Goal: Ask a question

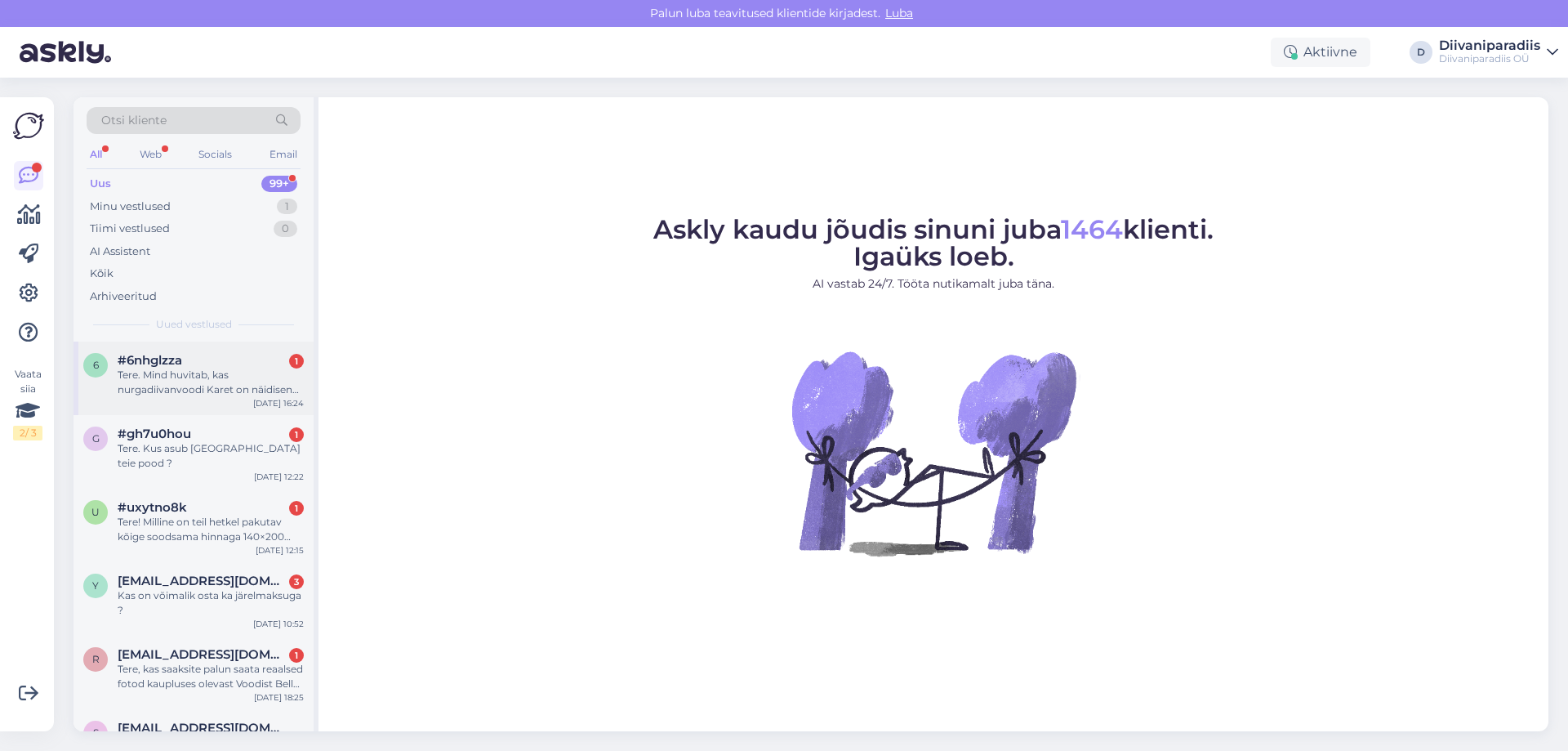
click at [218, 385] on div "Tere. Mind huvitab, kas nurgadiivanvoodi Karet on näidisena olemas ka Tallinna …" at bounding box center [211, 382] width 187 height 30
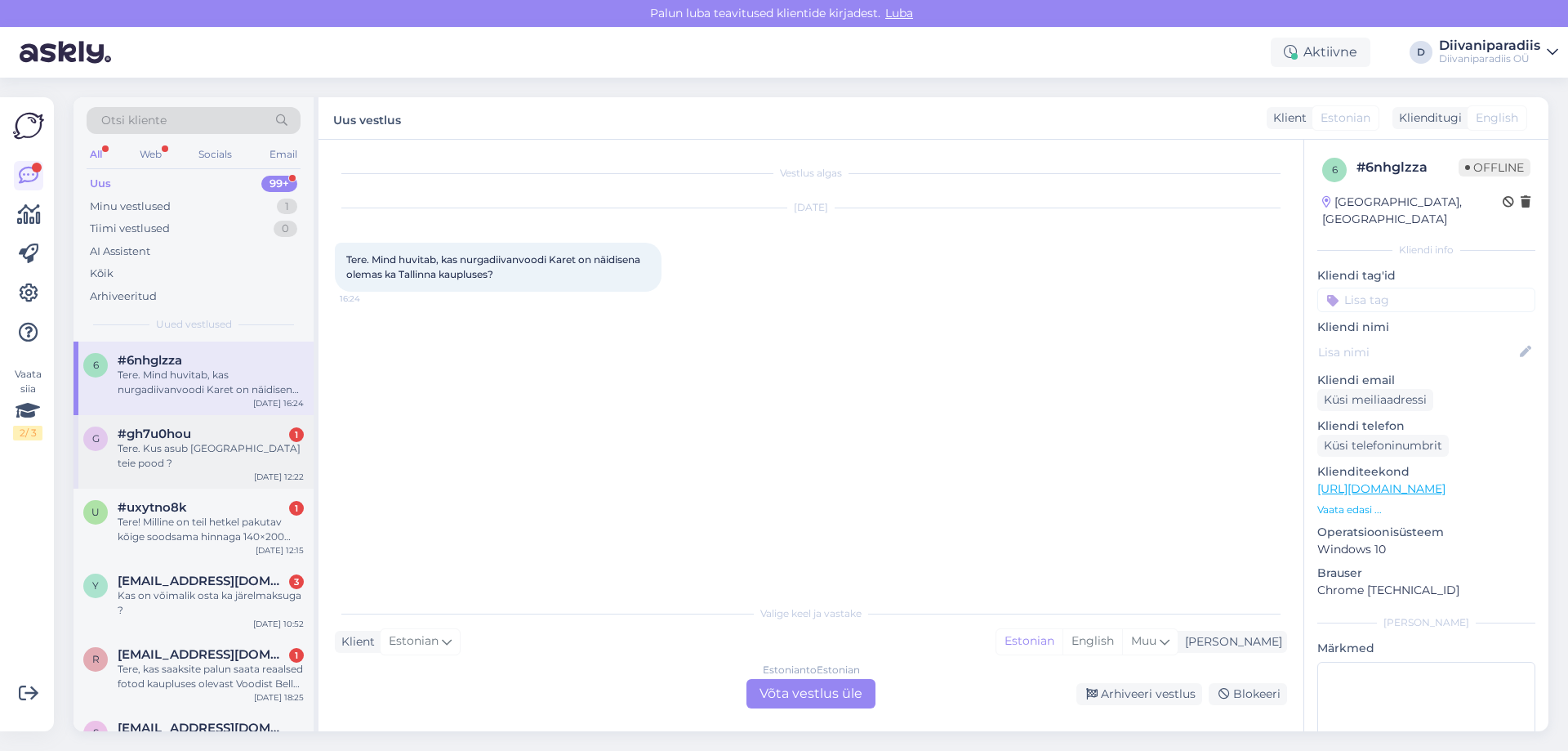
click at [176, 446] on div "Tere. Kus asub [GEOGRAPHIC_DATA] teie pood ?" at bounding box center [211, 456] width 187 height 30
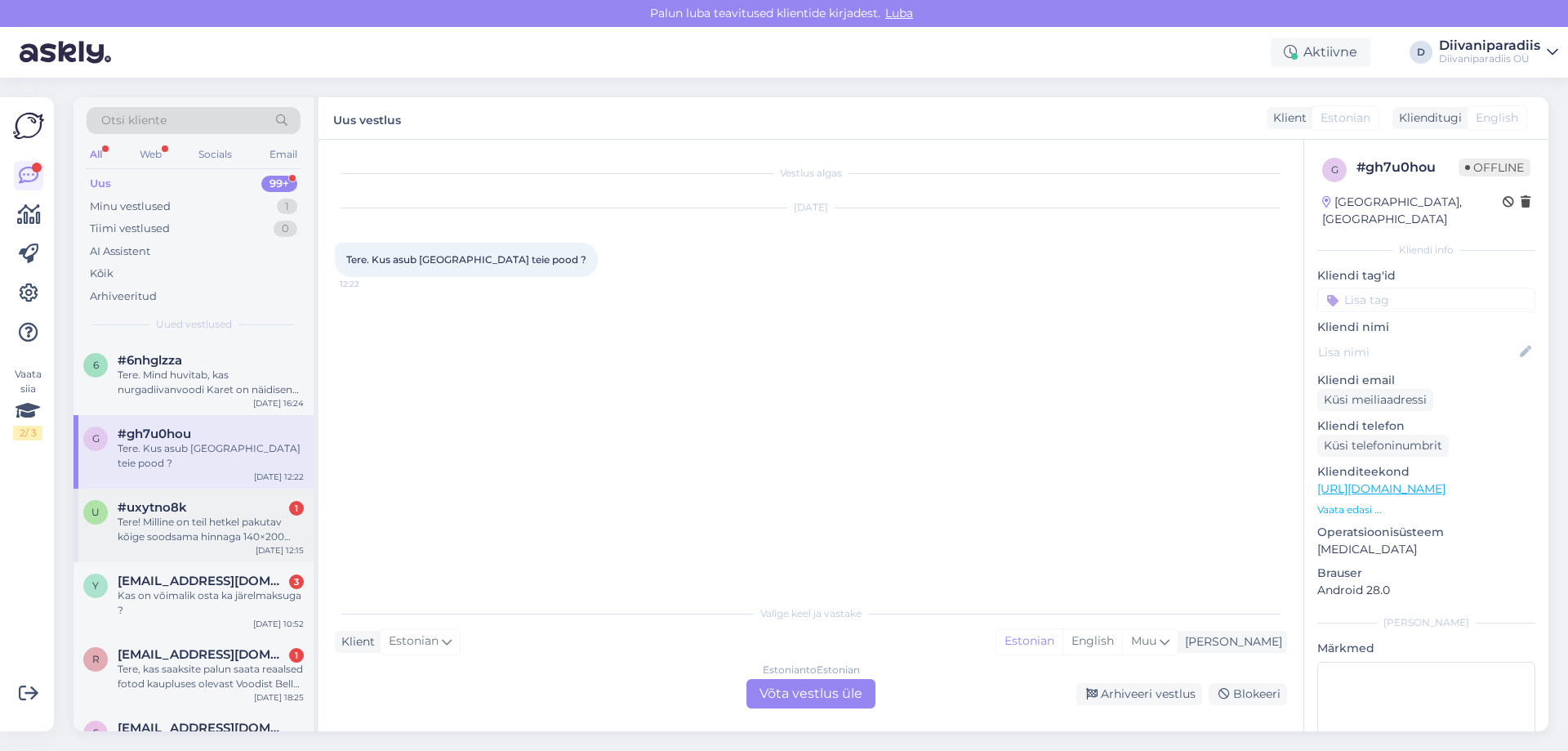
click at [165, 515] on div "Tere! Milline on teil hetkel pakutav kõige soodsama hinnaga 140×200 voodi (puid…" at bounding box center [211, 530] width 187 height 30
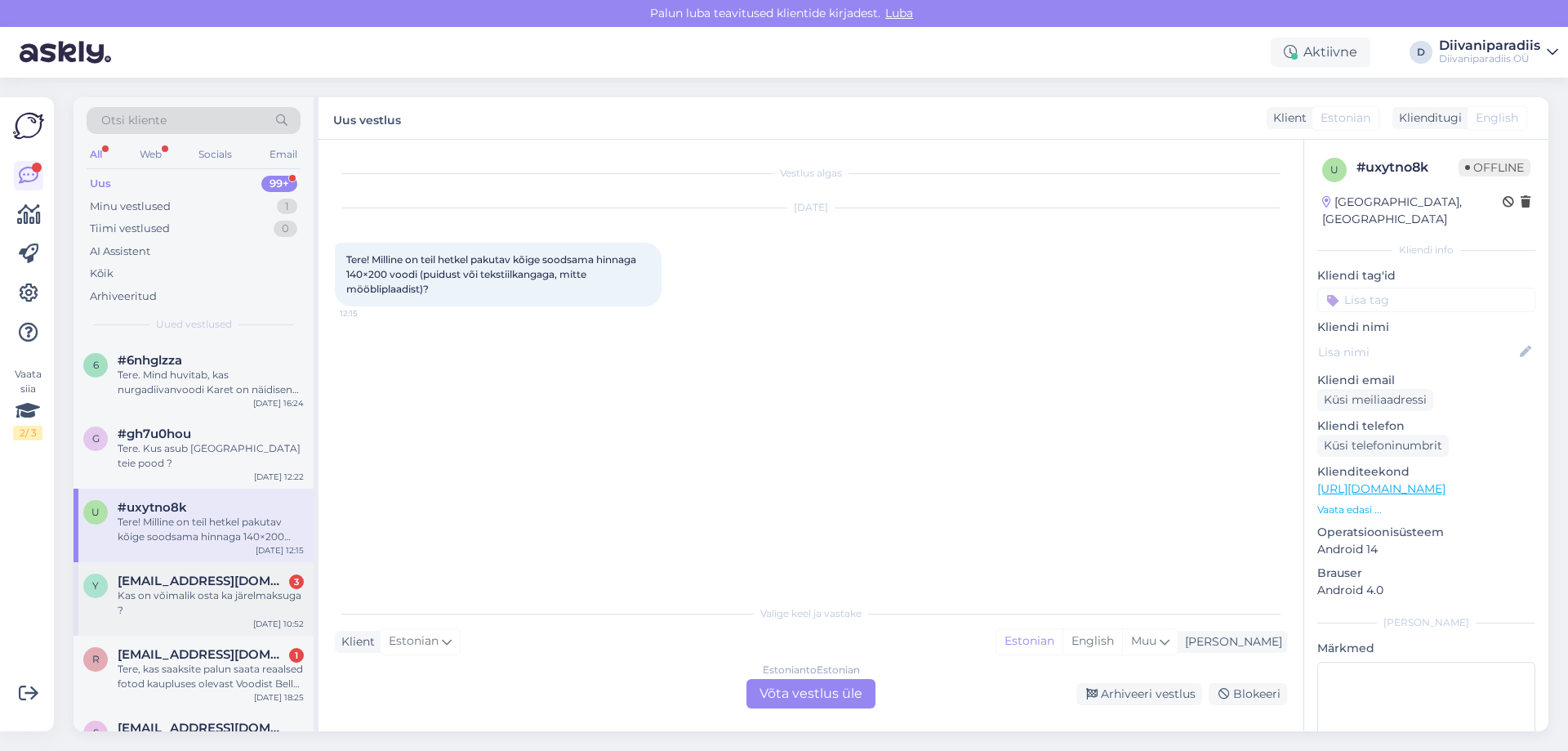
click at [175, 574] on span "[EMAIL_ADDRESS][DOMAIN_NAME]" at bounding box center [203, 580] width 170 height 14
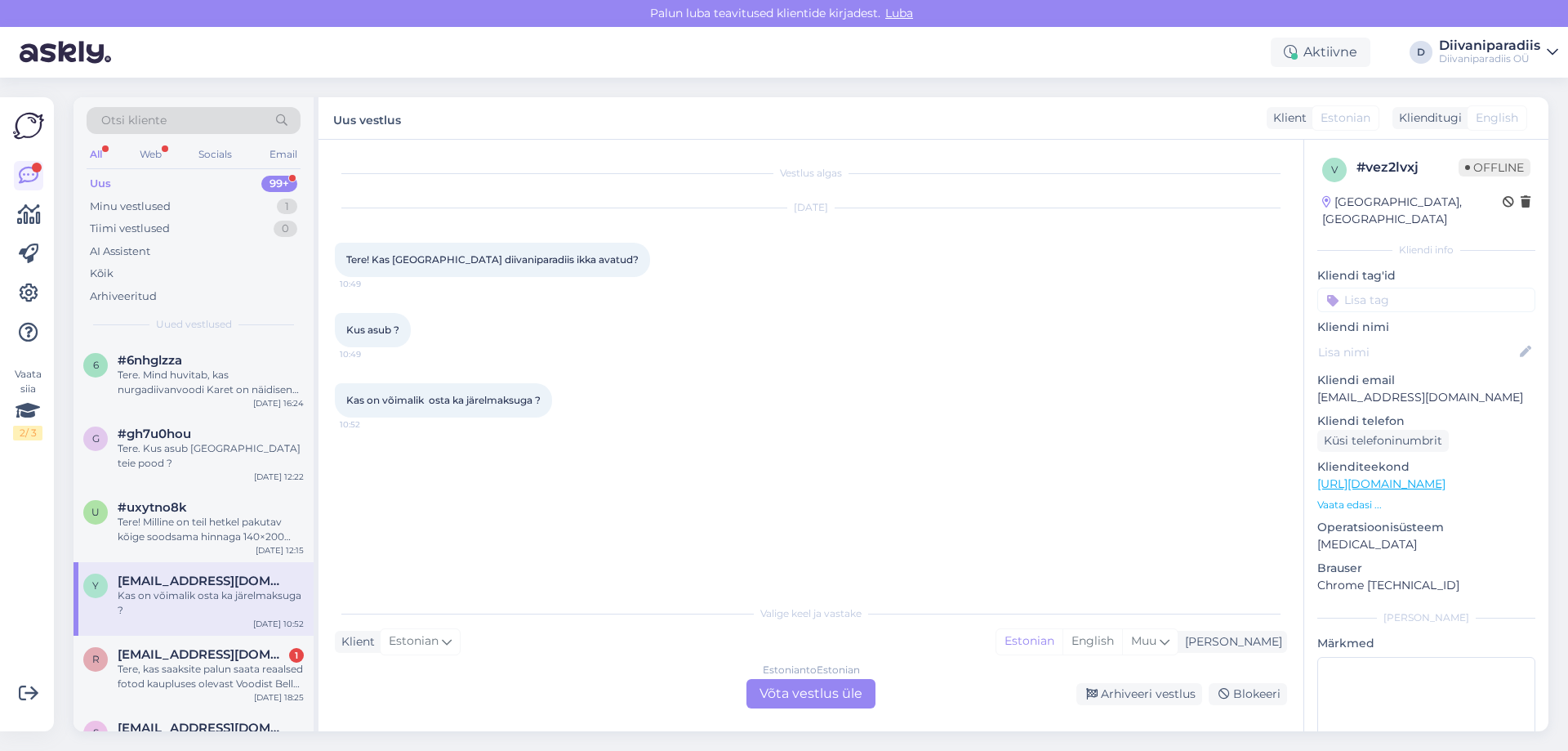
click at [1356, 389] on p "[EMAIL_ADDRESS][DOMAIN_NAME]" at bounding box center [1426, 397] width 218 height 17
click at [198, 662] on div "Tere, kas saaksite palun saata reaalsed fotod kaupluses olevast Voodist Bella 9…" at bounding box center [211, 676] width 187 height 30
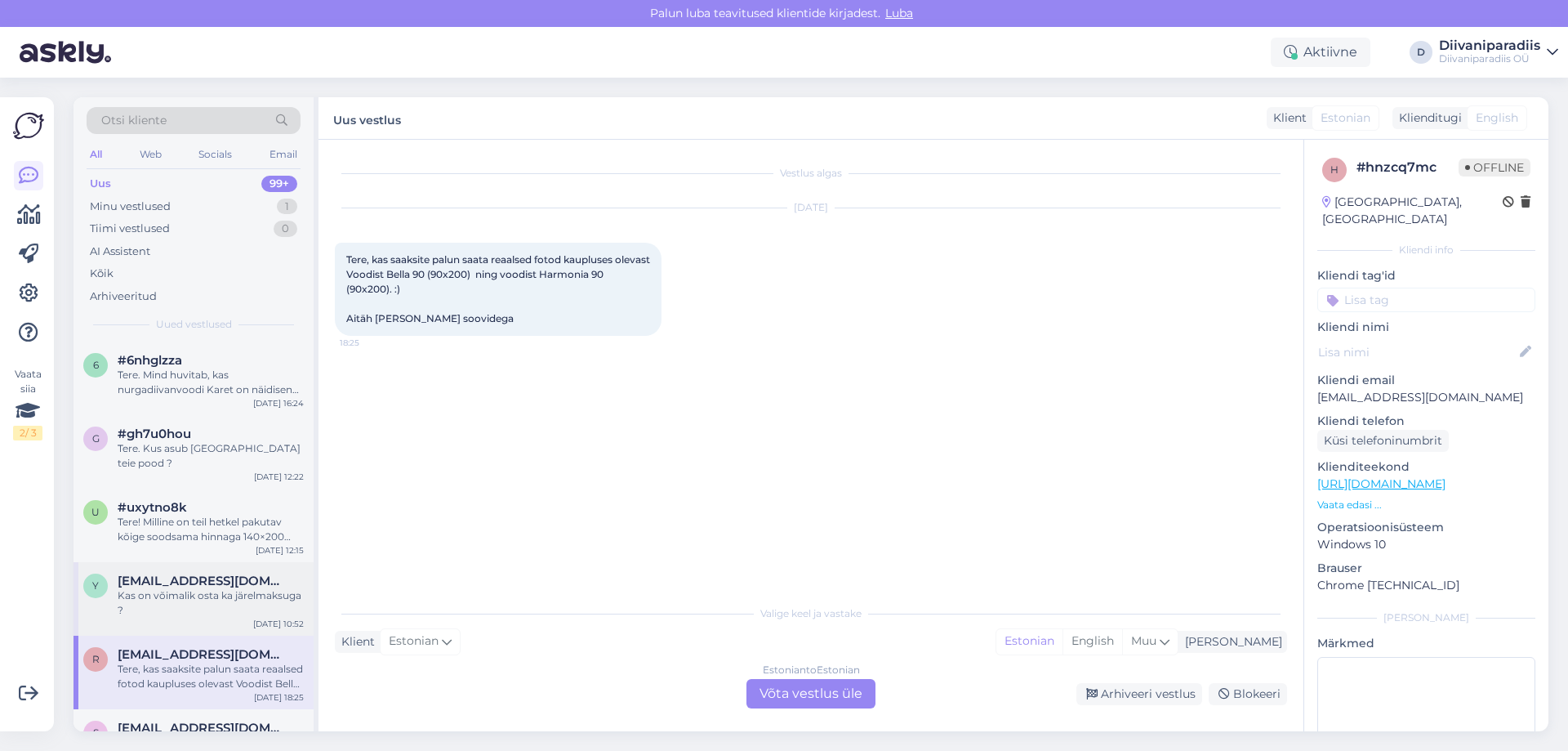
click at [201, 588] on div "Kas on võimalik osta ka järelmaksuga ?" at bounding box center [211, 602] width 187 height 30
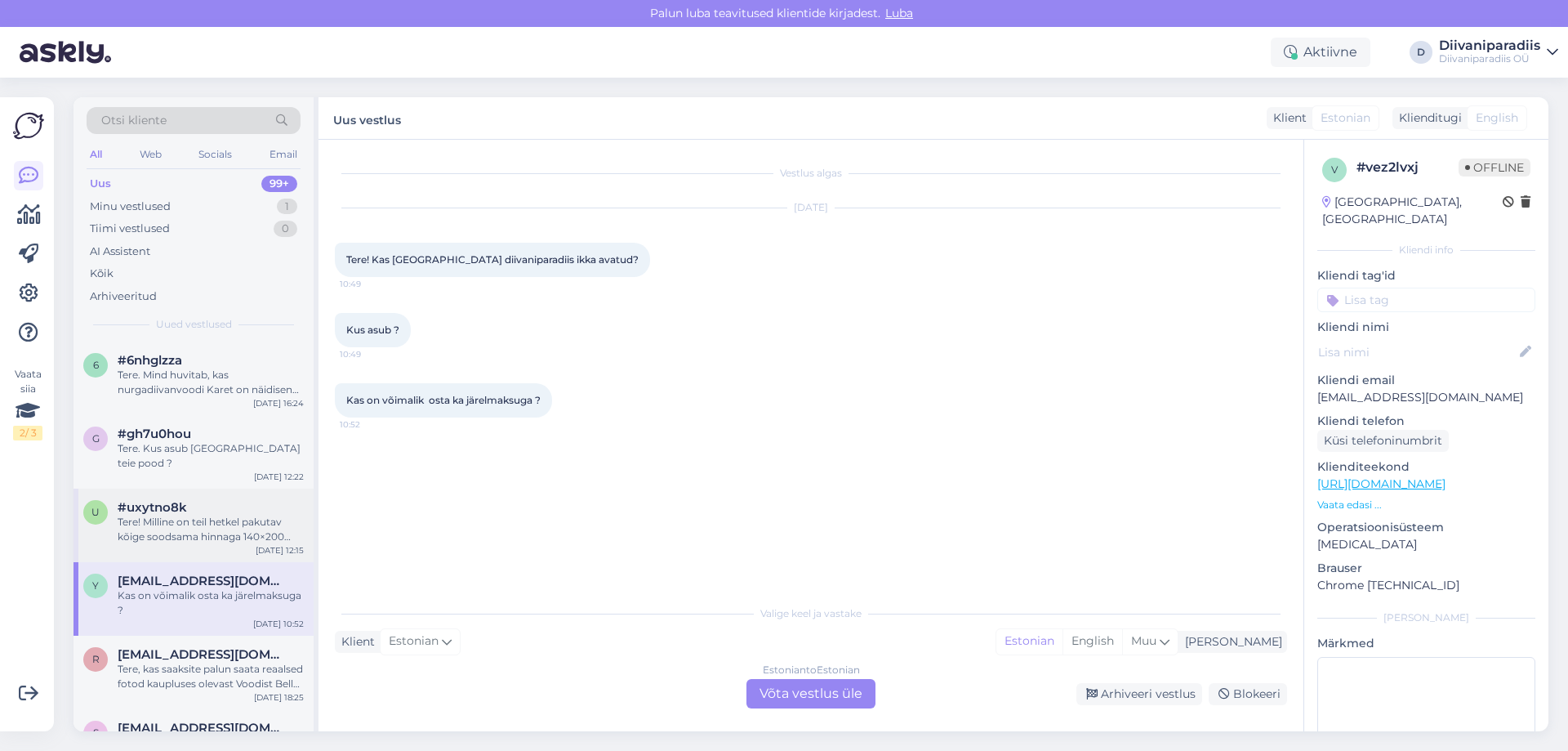
click at [165, 515] on div "Tere! Milline on teil hetkel pakutav kõige soodsama hinnaga 140×200 voodi (puid…" at bounding box center [211, 530] width 187 height 30
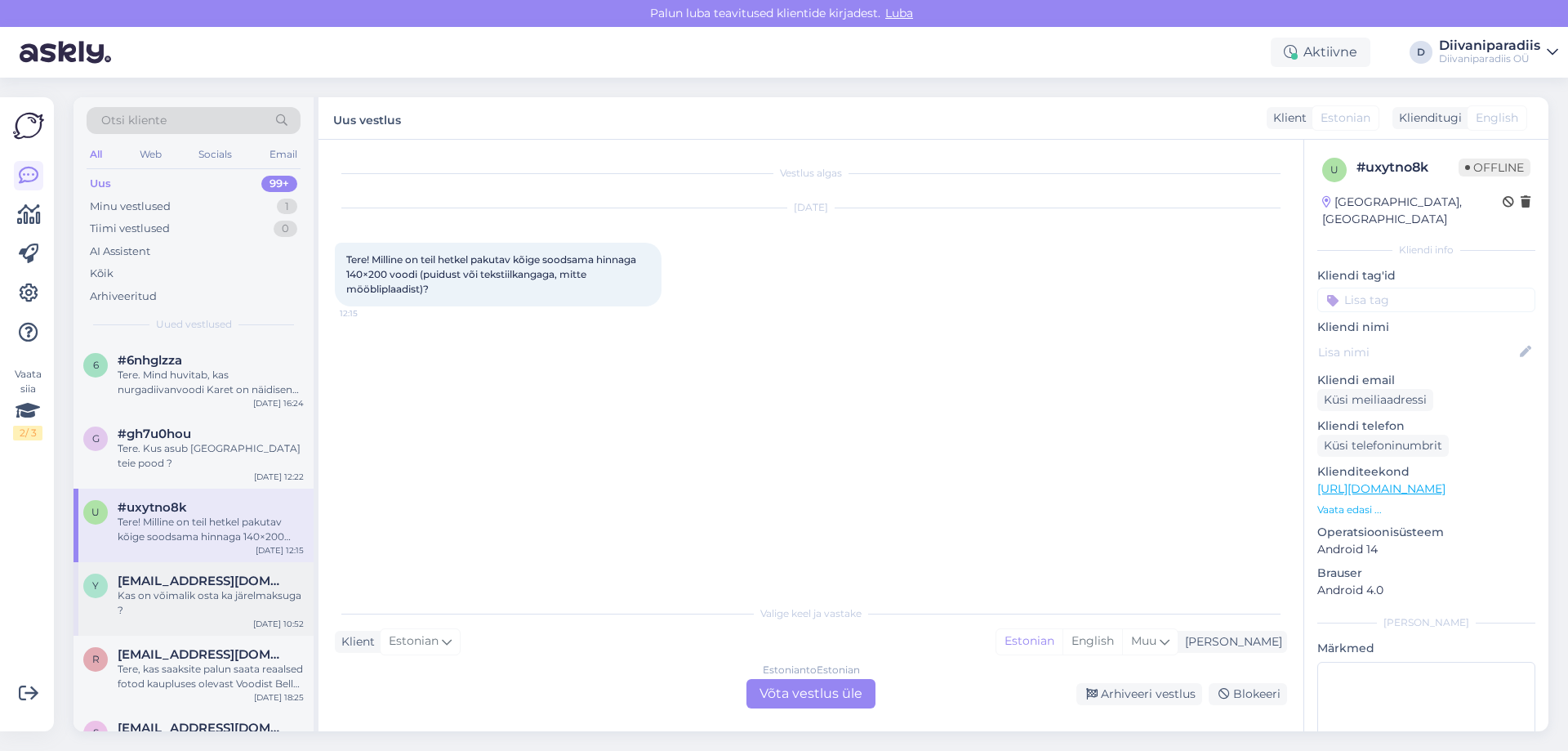
click at [195, 574] on span "[EMAIL_ADDRESS][DOMAIN_NAME]" at bounding box center [203, 580] width 170 height 14
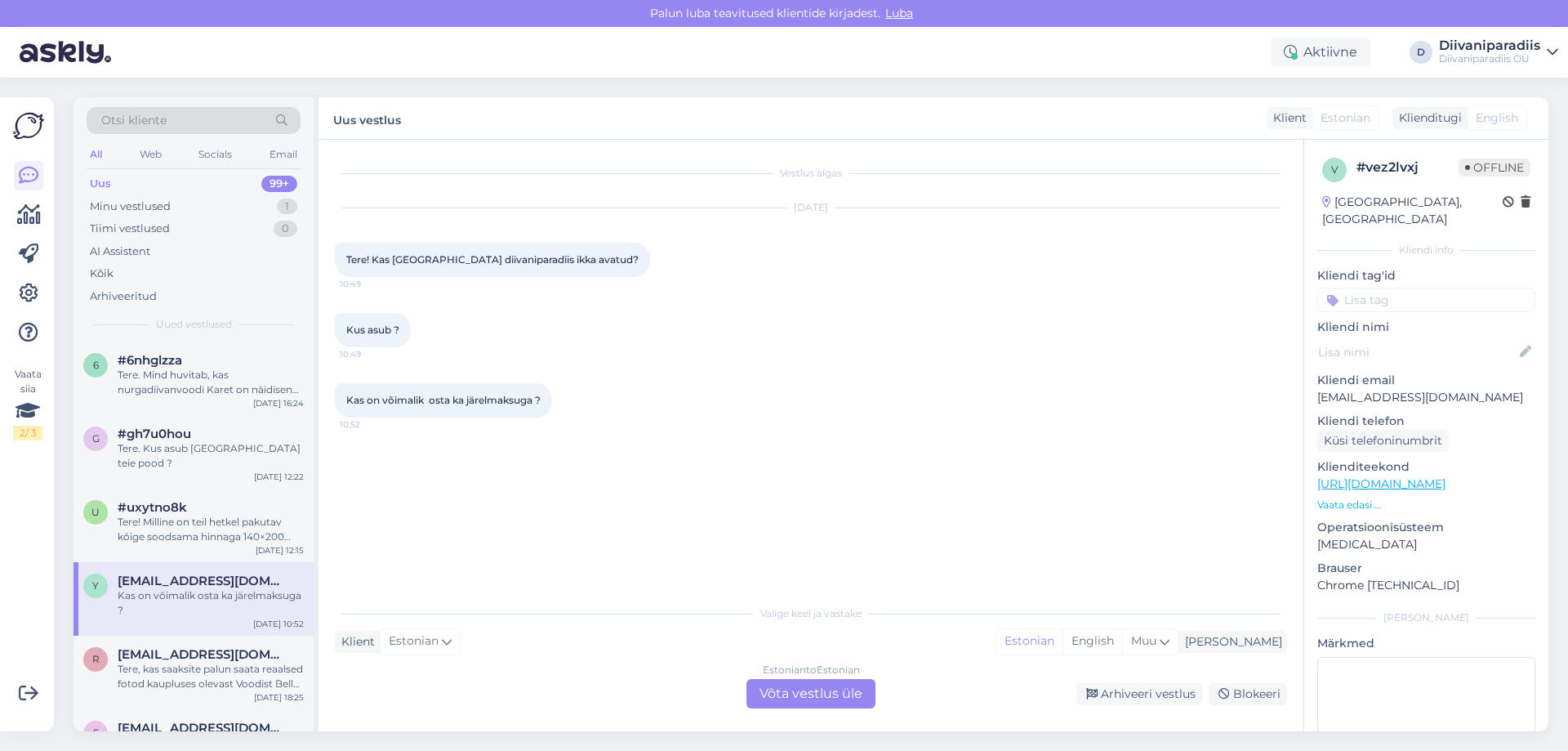
click at [1420, 389] on p "[EMAIL_ADDRESS][DOMAIN_NAME]" at bounding box center [1426, 397] width 218 height 17
copy p "[EMAIL_ADDRESS][DOMAIN_NAME]"
